Goal: Task Accomplishment & Management: Manage account settings

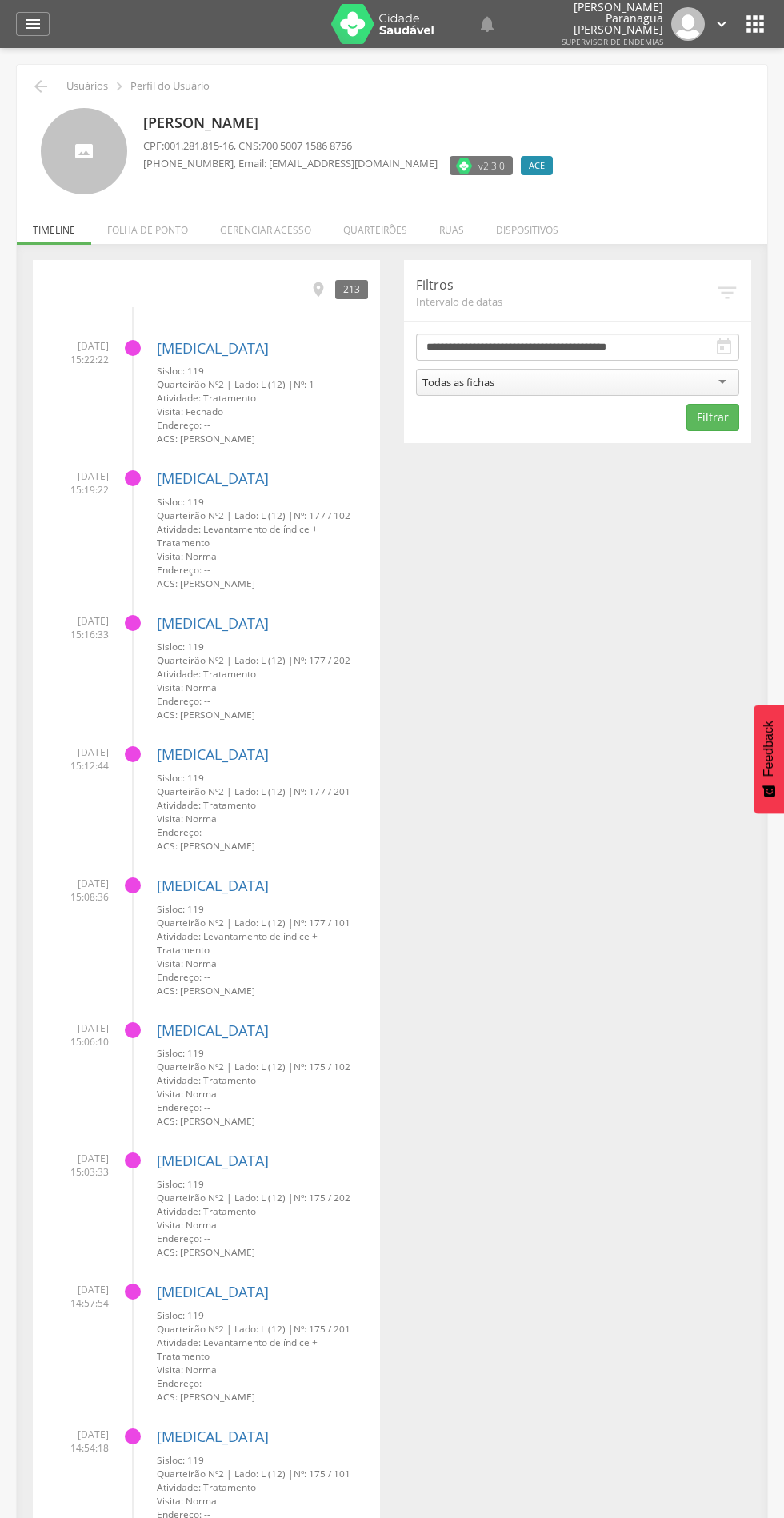
click at [413, 231] on li "Quarteirões" at bounding box center [375, 226] width 96 height 38
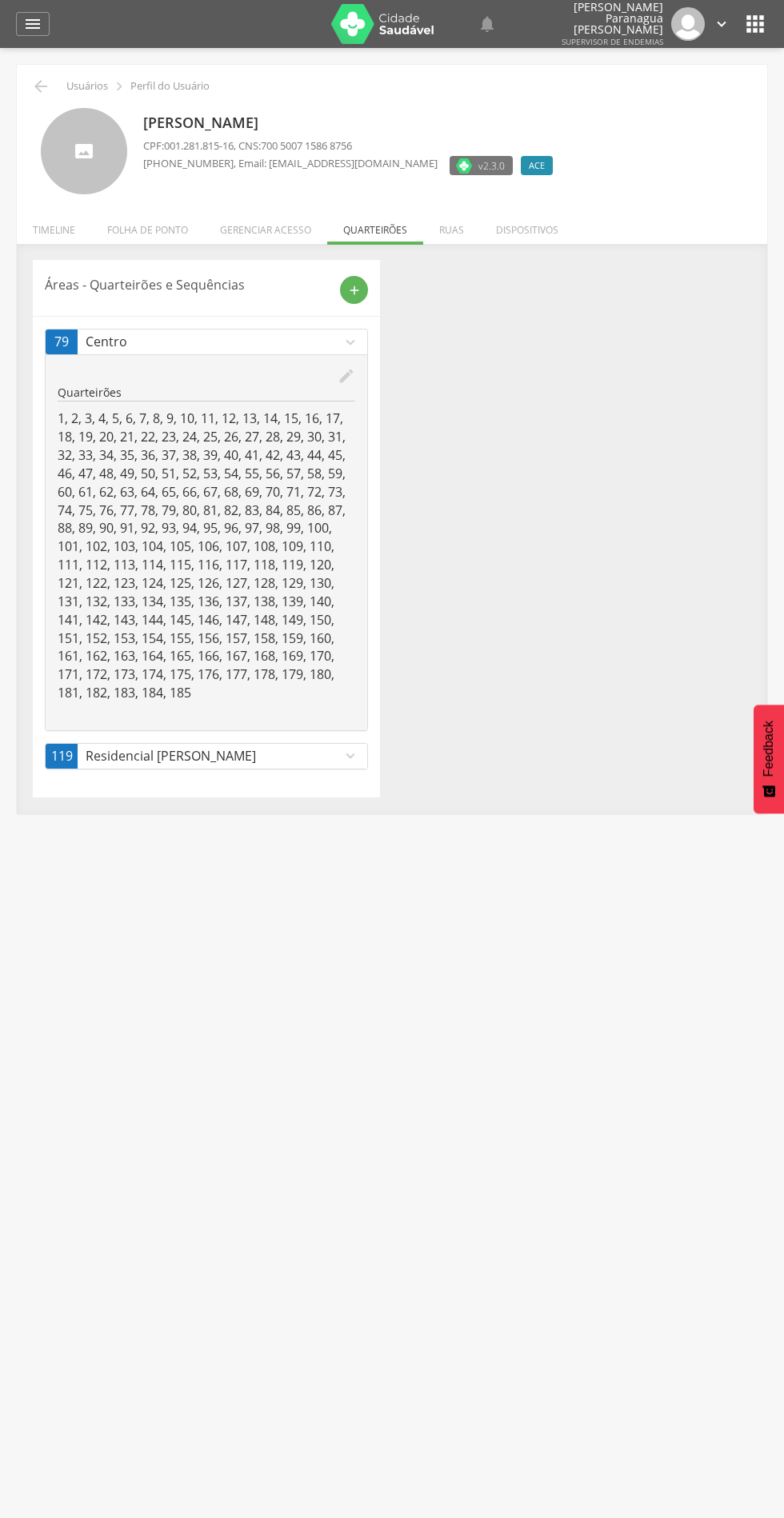
click at [361, 289] on icon "add" at bounding box center [354, 290] width 14 height 14
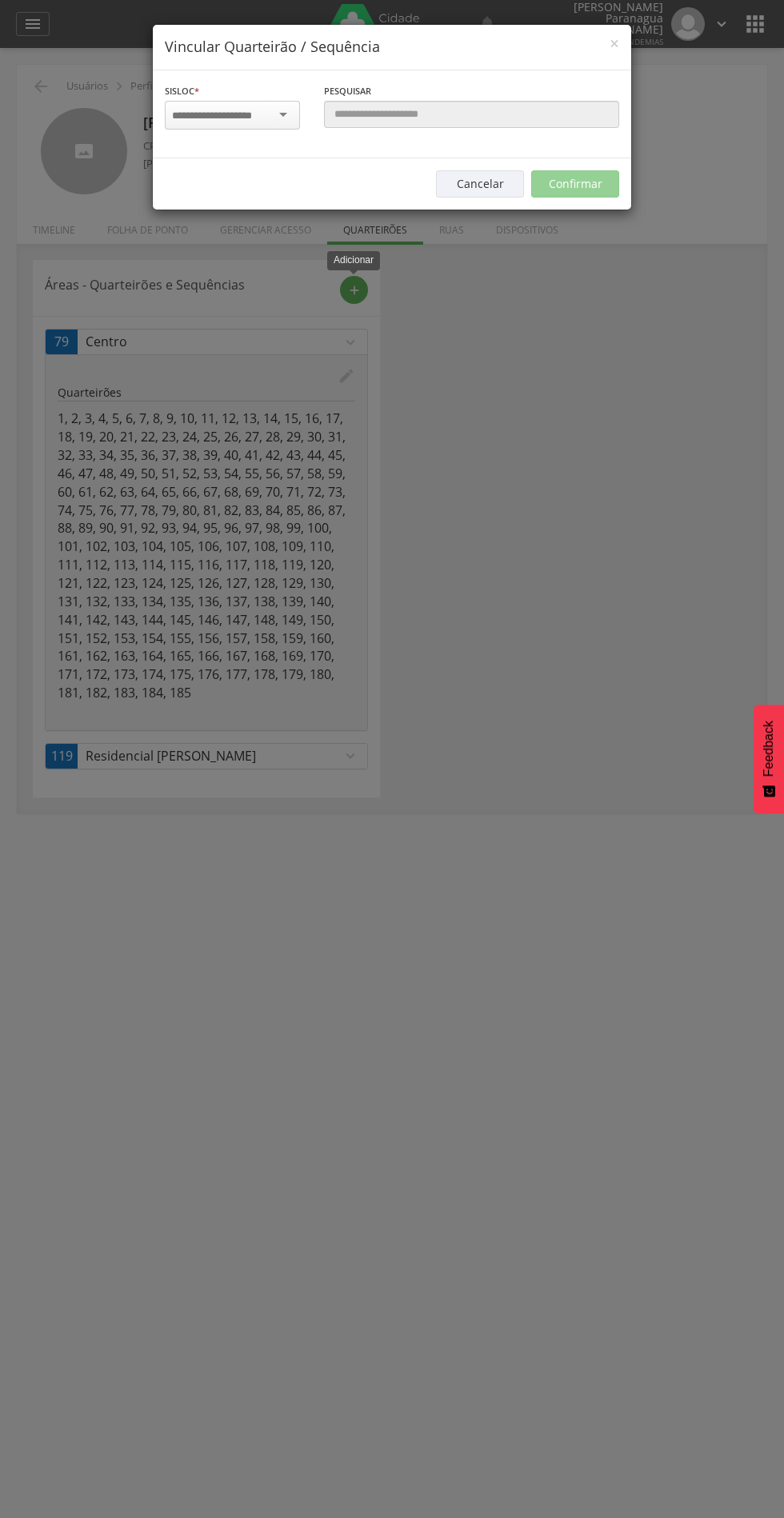
click at [257, 119] on input "select-one" at bounding box center [222, 115] width 101 height 14
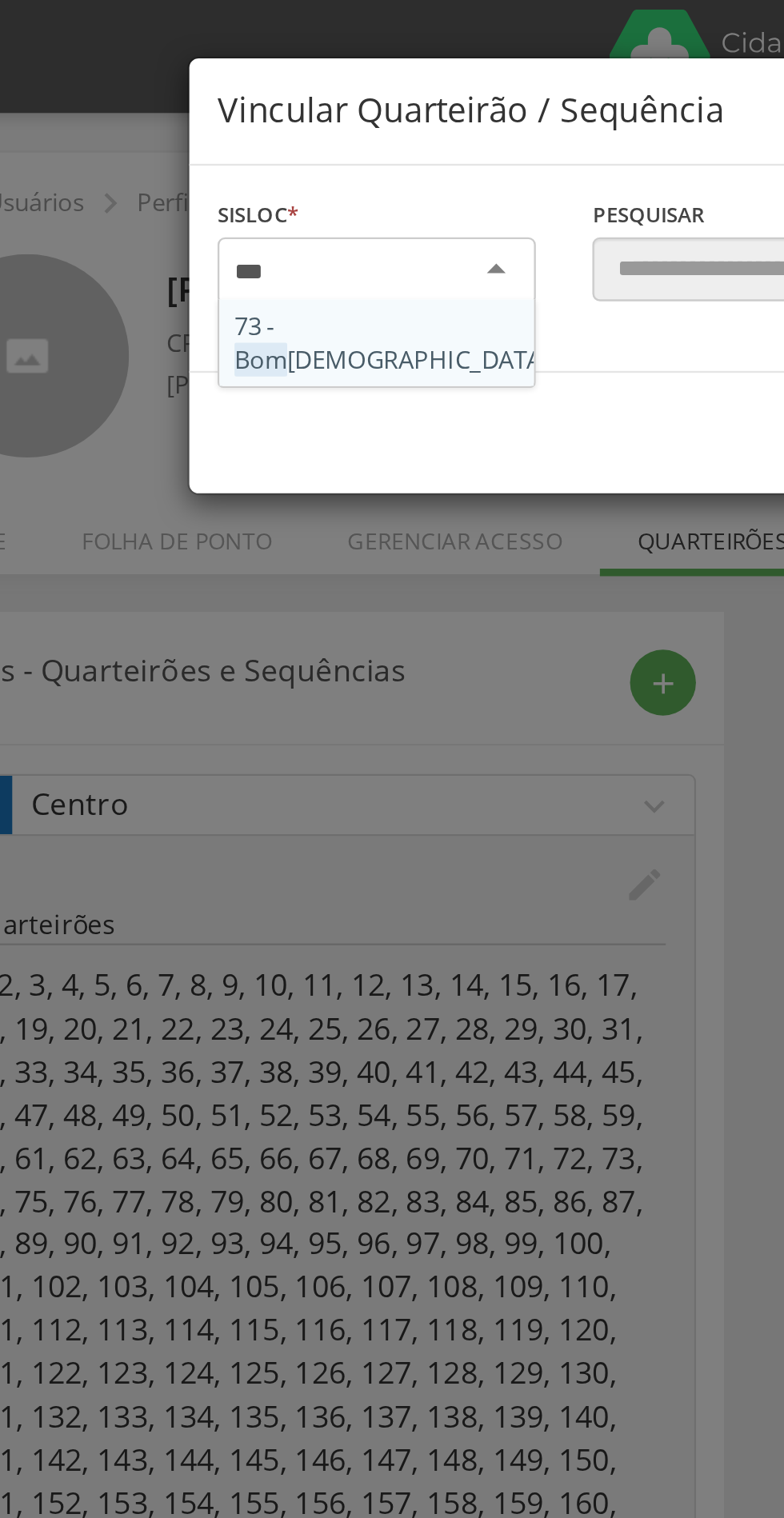
type input "***"
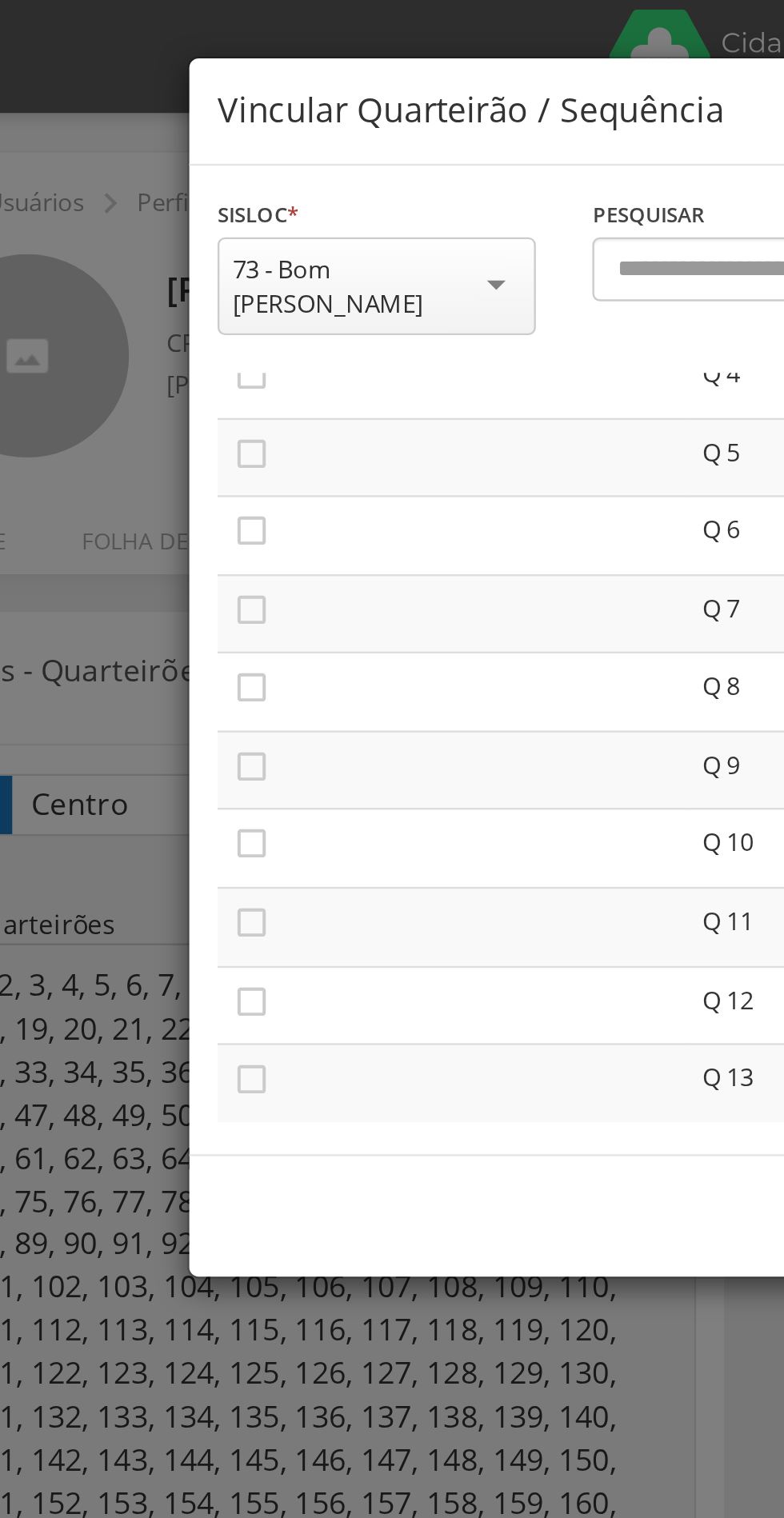
scroll to position [152, 0]
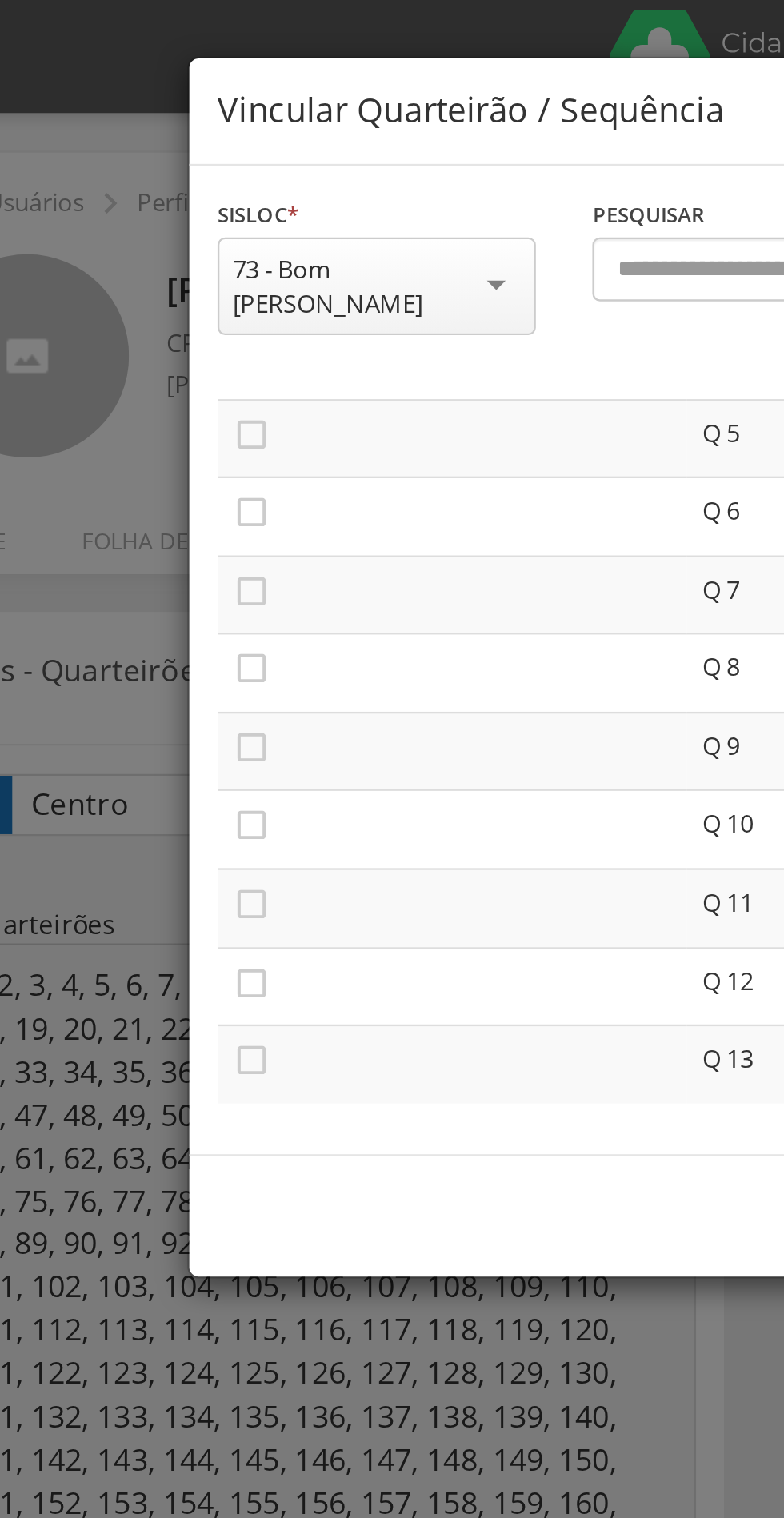
click at [184, 342] on icon "" at bounding box center [178, 350] width 16 height 16
click at [183, 376] on icon "" at bounding box center [178, 384] width 16 height 16
click at [183, 410] on icon "" at bounding box center [178, 417] width 16 height 16
click at [179, 443] on icon "" at bounding box center [178, 450] width 16 height 16
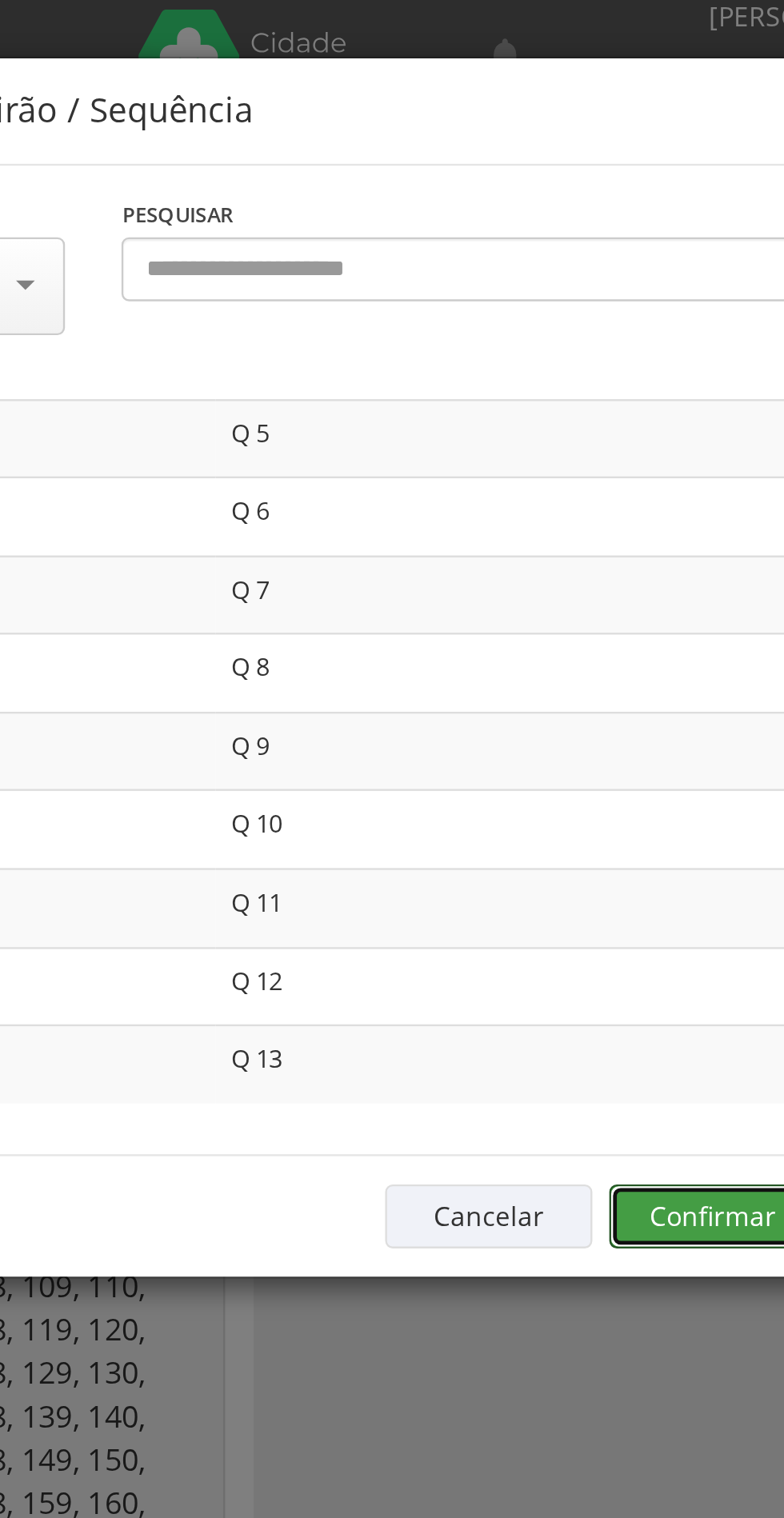
click at [572, 504] on button "Confirmar" at bounding box center [575, 517] width 88 height 27
